Goal: Information Seeking & Learning: Learn about a topic

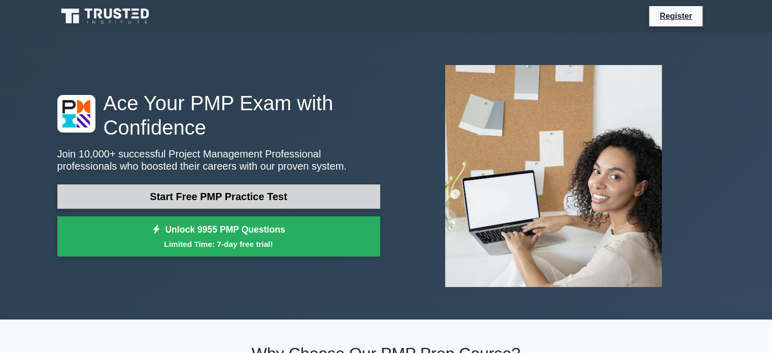
click at [308, 194] on link "Start Free PMP Practice Test" at bounding box center [218, 196] width 323 height 24
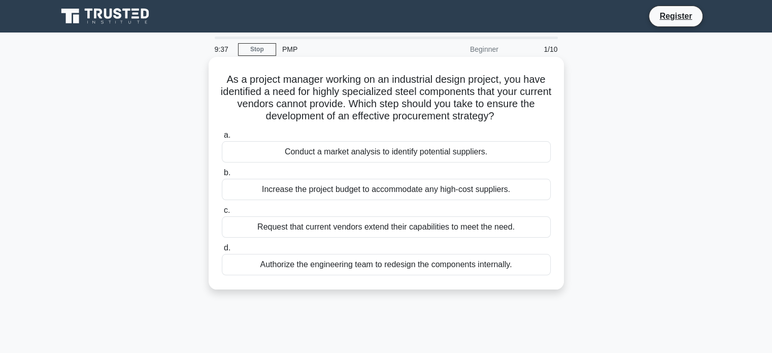
click at [352, 156] on div "Conduct a market analysis to identify potential suppliers." at bounding box center [386, 151] width 329 height 21
click at [222, 139] on input "a. Conduct a market analysis to identify potential suppliers." at bounding box center [222, 135] width 0 height 7
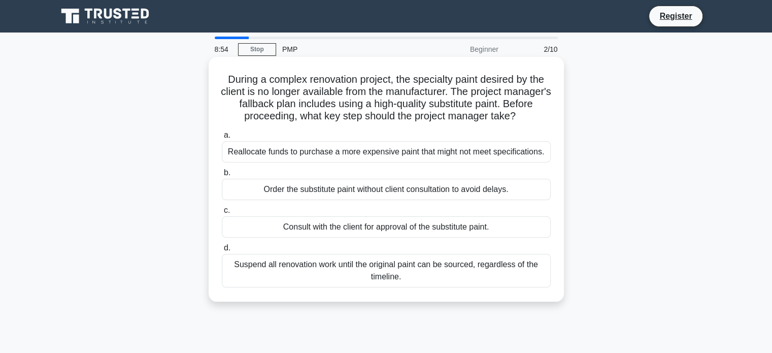
click at [371, 229] on div "Consult with the client for approval of the substitute paint." at bounding box center [386, 226] width 329 height 21
click at [222, 214] on input "c. Consult with the client for approval of the substitute paint." at bounding box center [222, 210] width 0 height 7
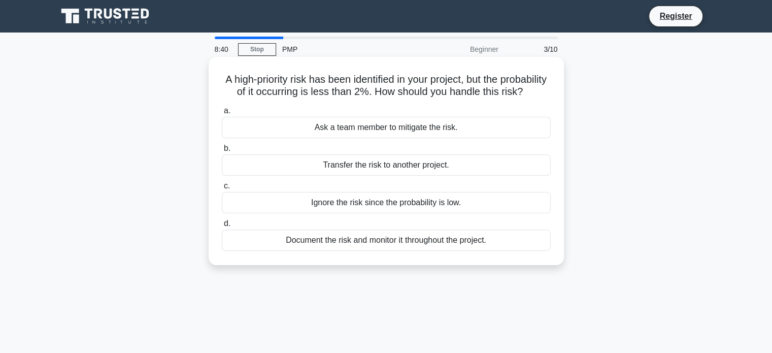
click at [414, 251] on div "Document the risk and monitor it throughout the project." at bounding box center [386, 239] width 329 height 21
click at [222, 227] on input "d. Document the risk and monitor it throughout the project." at bounding box center [222, 223] width 0 height 7
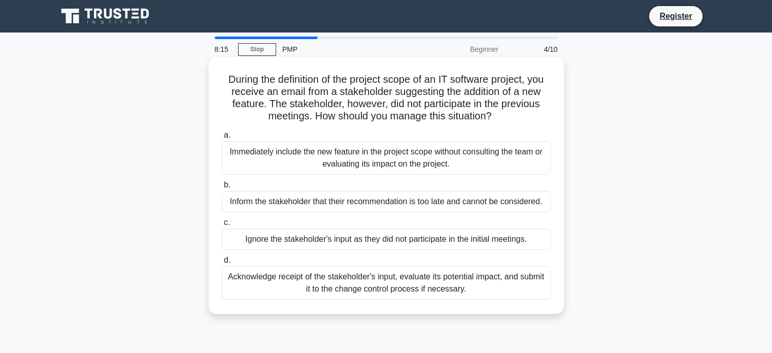
click at [408, 287] on div "Acknowledge receipt of the stakeholder's input, evaluate its potential impact, …" at bounding box center [386, 282] width 329 height 33
click at [222, 263] on input "d. Acknowledge receipt of the stakeholder's input, evaluate its potential impac…" at bounding box center [222, 260] width 0 height 7
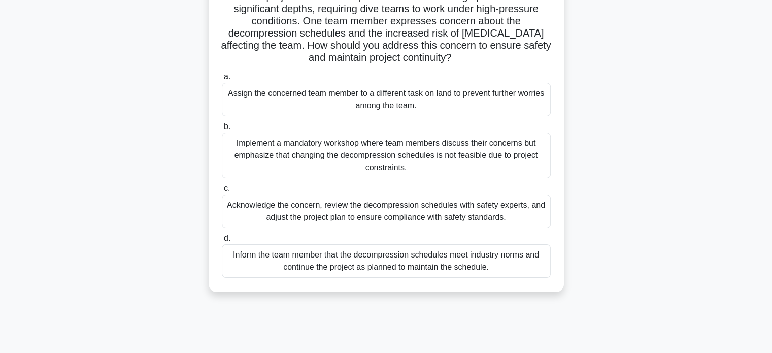
scroll to position [101, 0]
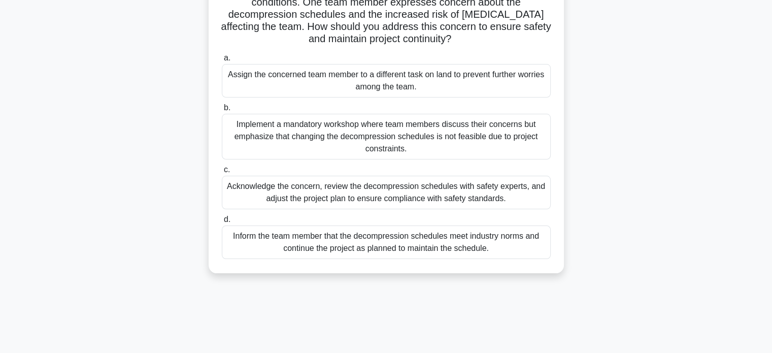
click at [482, 192] on div "Acknowledge the concern, review the decompression schedules with safety experts…" at bounding box center [386, 192] width 329 height 33
click at [222, 173] on input "c. Acknowledge the concern, review the decompression schedules with safety expe…" at bounding box center [222, 169] width 0 height 7
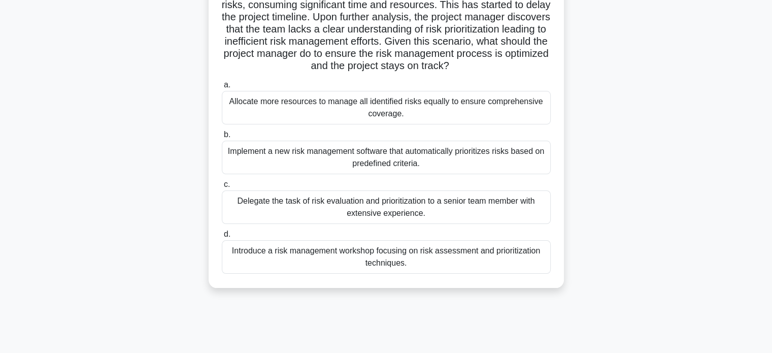
drag, startPoint x: 383, startPoint y: 206, endPoint x: 695, endPoint y: 129, distance: 321.8
click at [771, 140] on html "Register 7:26 Stop PMP" at bounding box center [386, 173] width 772 height 548
click at [694, 127] on div "During the initial phase of a large-scale construction project, a project manag…" at bounding box center [386, 129] width 670 height 342
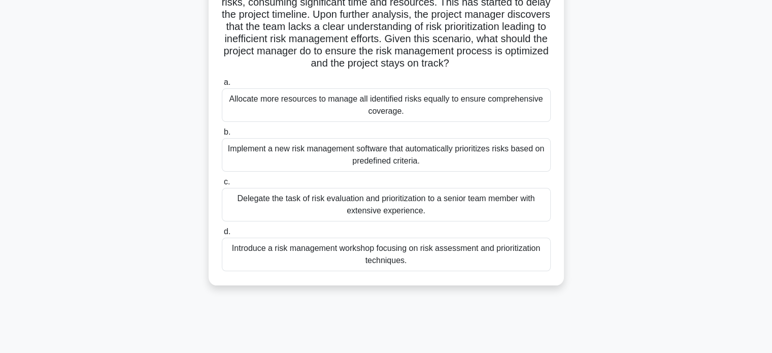
scroll to position [152, 0]
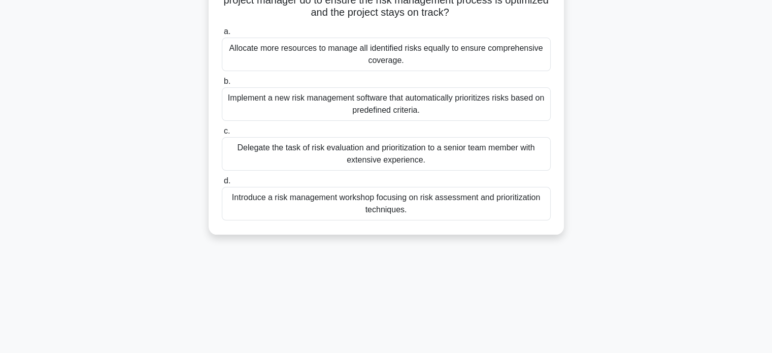
click at [440, 207] on div "Introduce a risk management workshop focusing on risk assessment and prioritiza…" at bounding box center [386, 203] width 329 height 33
click at [222, 184] on input "d. Introduce a risk management workshop focusing on risk assessment and priorit…" at bounding box center [222, 181] width 0 height 7
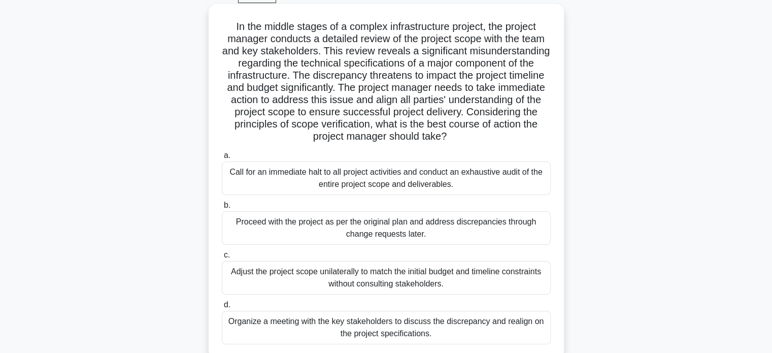
scroll to position [51, 0]
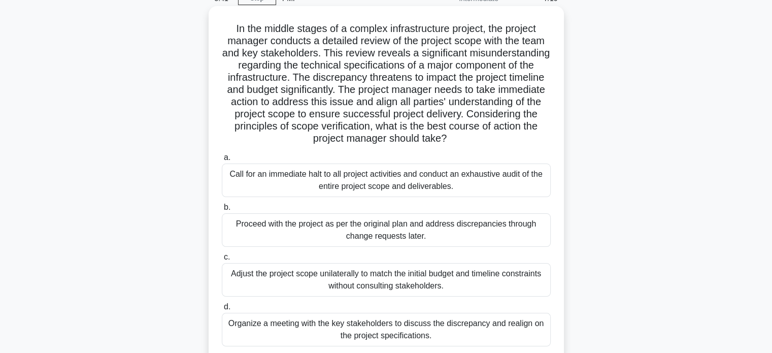
click at [410, 178] on div "Call for an immediate halt to all project activities and conduct an exhaustive …" at bounding box center [386, 179] width 329 height 33
click at [222, 161] on input "a. Call for an immediate halt to all project activities and conduct an exhausti…" at bounding box center [222, 157] width 0 height 7
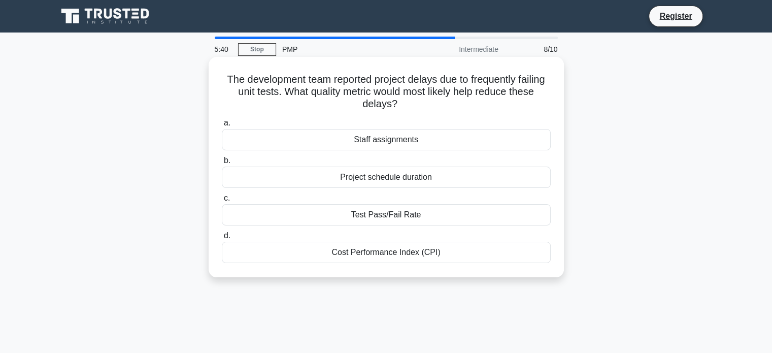
scroll to position [0, 0]
click at [419, 183] on div "Project schedule duration" at bounding box center [386, 176] width 329 height 21
click at [222, 164] on input "b. Project schedule duration" at bounding box center [222, 160] width 0 height 7
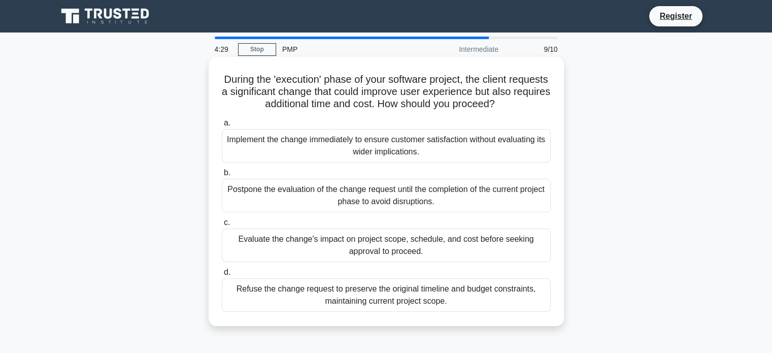
click at [390, 246] on div "Evaluate the change's impact on project scope, schedule, and cost before seekin…" at bounding box center [386, 244] width 329 height 33
click at [222, 226] on input "c. Evaluate the change's impact on project scope, schedule, and cost before see…" at bounding box center [222, 222] width 0 height 7
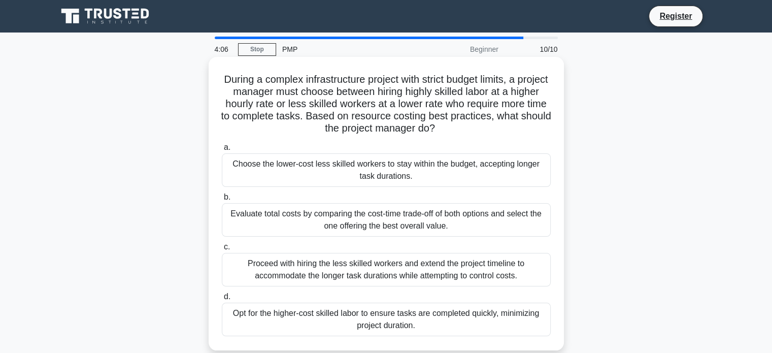
click at [495, 221] on div "Evaluate total costs by comparing the cost-time trade-off of both options and s…" at bounding box center [386, 219] width 329 height 33
click at [222, 200] on input "b. Evaluate total costs by comparing the cost-time trade-off of both options an…" at bounding box center [222, 197] width 0 height 7
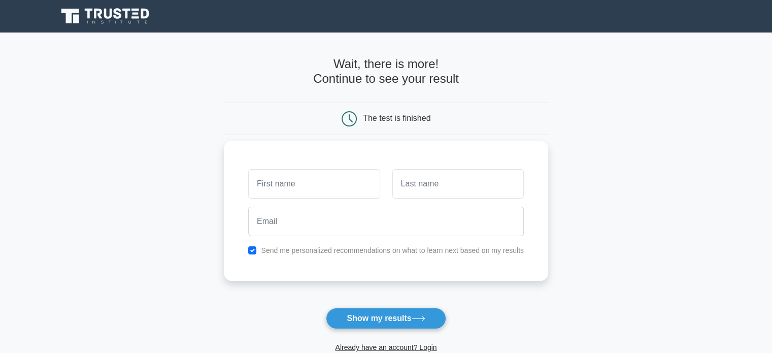
click at [364, 176] on input "text" at bounding box center [313, 183] width 131 height 29
type input "Ketevan"
click at [455, 196] on input "text" at bounding box center [457, 183] width 131 height 29
type input "JERENASHVILI"
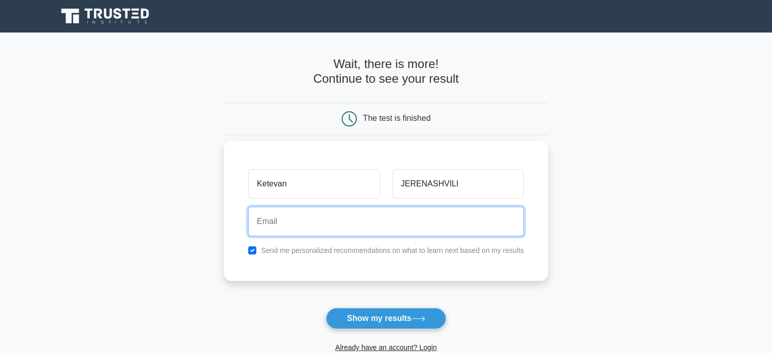
click at [466, 219] on input "email" at bounding box center [386, 221] width 276 height 29
click at [469, 225] on input "email" at bounding box center [386, 221] width 276 height 29
type input "qetijerenashvili@yahoo.com"
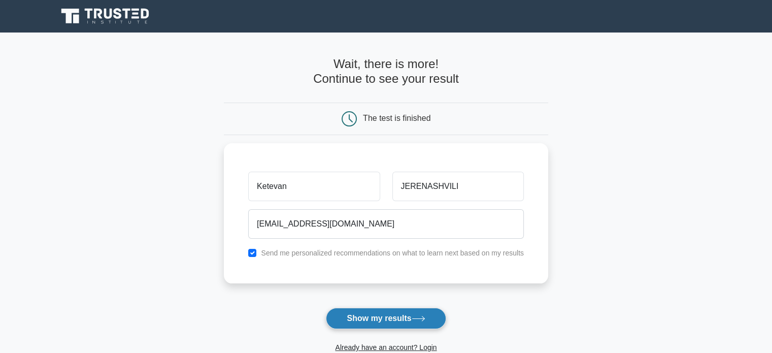
click at [388, 322] on button "Show my results" at bounding box center [386, 318] width 120 height 21
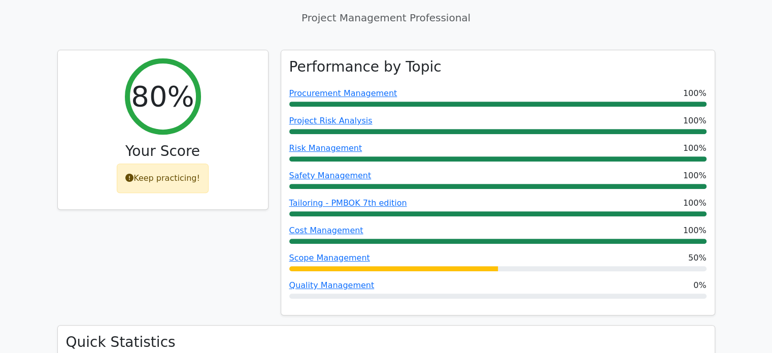
scroll to position [406, 0]
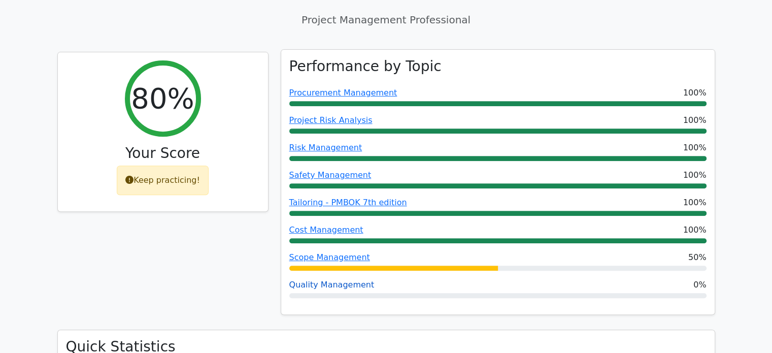
click at [327, 280] on link "Quality Management" at bounding box center [331, 285] width 85 height 10
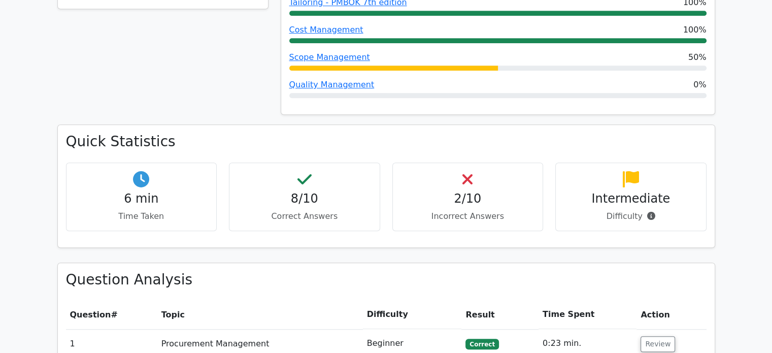
scroll to position [609, 0]
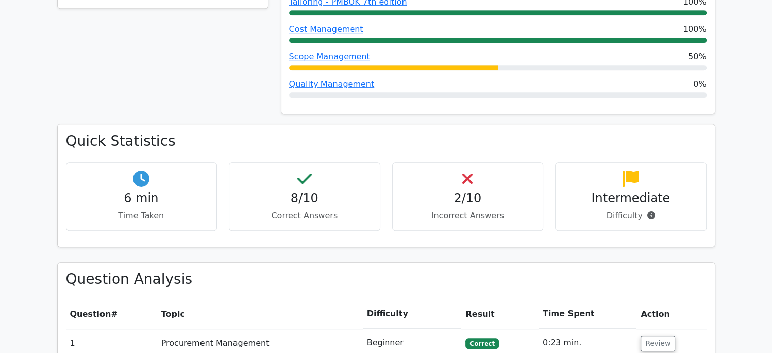
click at [461, 191] on h4 "2/10" at bounding box center [468, 198] width 134 height 15
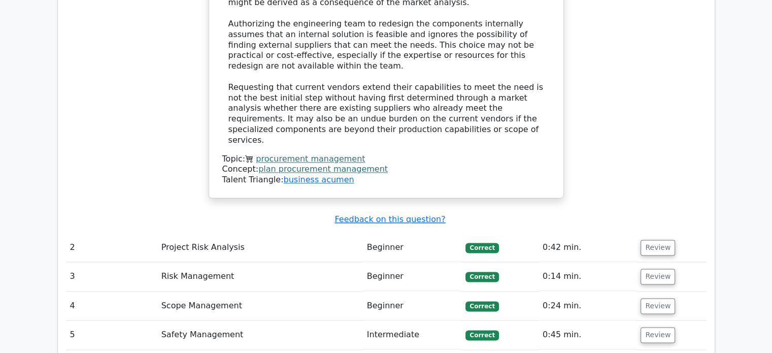
scroll to position [1370, 0]
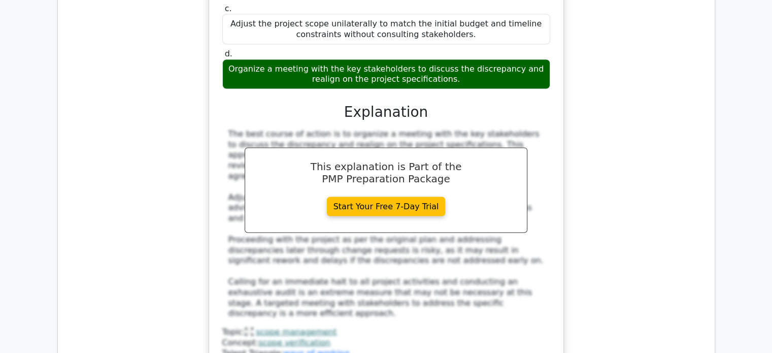
scroll to position [2131, 0]
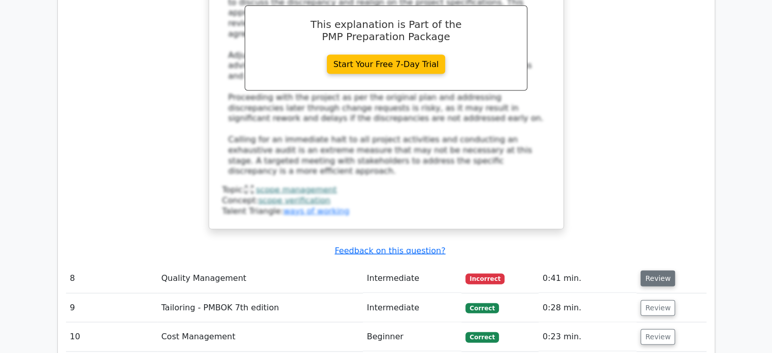
click at [642, 270] on button "Review" at bounding box center [657, 278] width 35 height 16
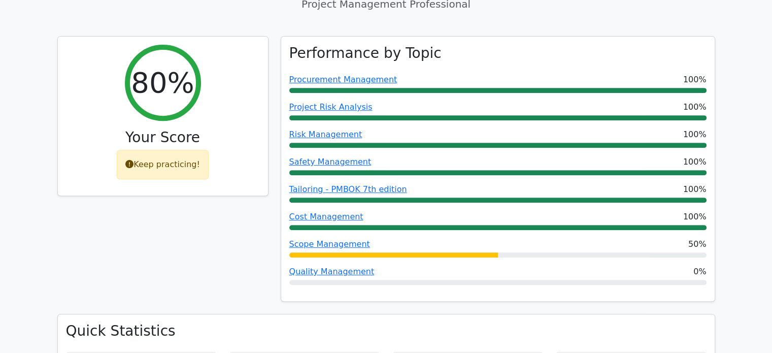
scroll to position [418, 0]
